Goal: Navigation & Orientation: Find specific page/section

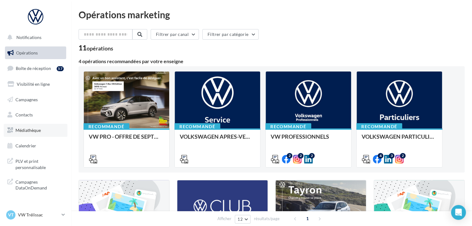
click at [34, 128] on span "Médiathèque" at bounding box center [27, 130] width 25 height 5
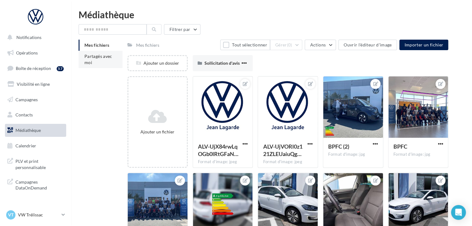
click at [97, 54] on span "Partagés avec moi" at bounding box center [98, 59] width 28 height 11
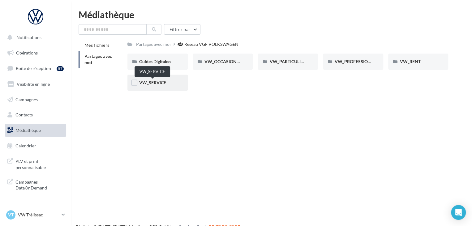
click at [165, 84] on span "VW_SERVICE" at bounding box center [152, 82] width 27 height 5
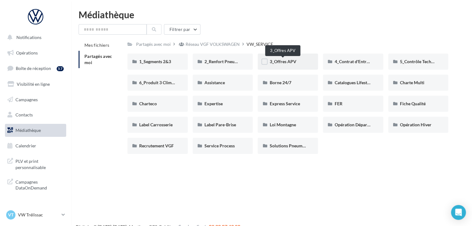
click at [293, 60] on span "3_Offres APV" at bounding box center [283, 61] width 27 height 5
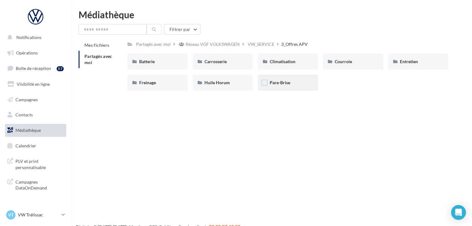
click at [285, 86] on div "Pare-Brise" at bounding box center [288, 83] width 60 height 16
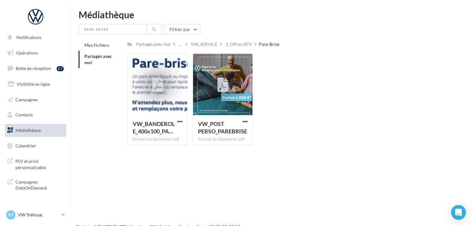
drag, startPoint x: 229, startPoint y: 94, endPoint x: 322, endPoint y: -6, distance: 136.2
click at [322, 0] on html "Notifications Opérations Boîte de réception 57 Visibilité en ligne Campagnes Co…" at bounding box center [236, 113] width 472 height 226
click at [332, 66] on div "VW_BANDEROLE_400x100_PA… Format du document: pdf VW_BANDEROLE_400x100_PAREBRISE…" at bounding box center [291, 102] width 326 height 97
click at [341, 126] on div "VW_BANDEROLE_400x100_PA… Format du document: pdf VW_BANDEROLE_400x100_PAREBRISE…" at bounding box center [291, 102] width 326 height 97
click at [210, 99] on div at bounding box center [223, 85] width 60 height 62
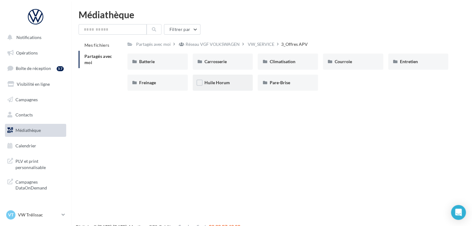
click at [209, 91] on div "Huile Horum" at bounding box center [223, 83] width 60 height 16
click at [142, 85] on span "Freinage" at bounding box center [147, 82] width 17 height 5
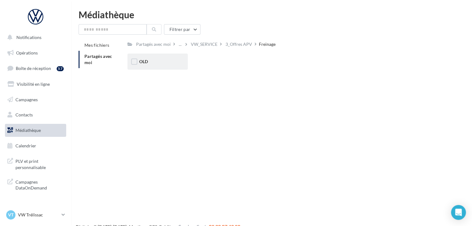
drag, startPoint x: 162, startPoint y: 70, endPoint x: 154, endPoint y: 59, distance: 14.3
click at [154, 59] on div "OLD OLD" at bounding box center [291, 64] width 326 height 21
click at [154, 59] on div "OLD" at bounding box center [157, 61] width 37 height 6
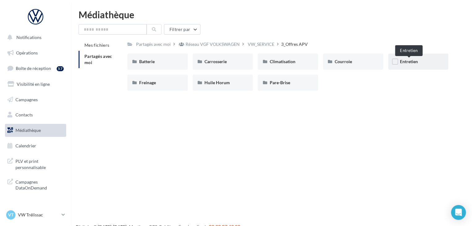
click at [402, 60] on span "Entretien" at bounding box center [409, 61] width 18 height 5
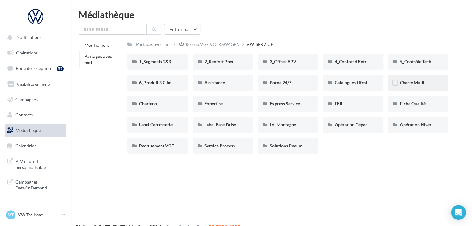
click at [433, 83] on div "Charte Multi" at bounding box center [418, 83] width 37 height 6
